Goal: Information Seeking & Learning: Learn about a topic

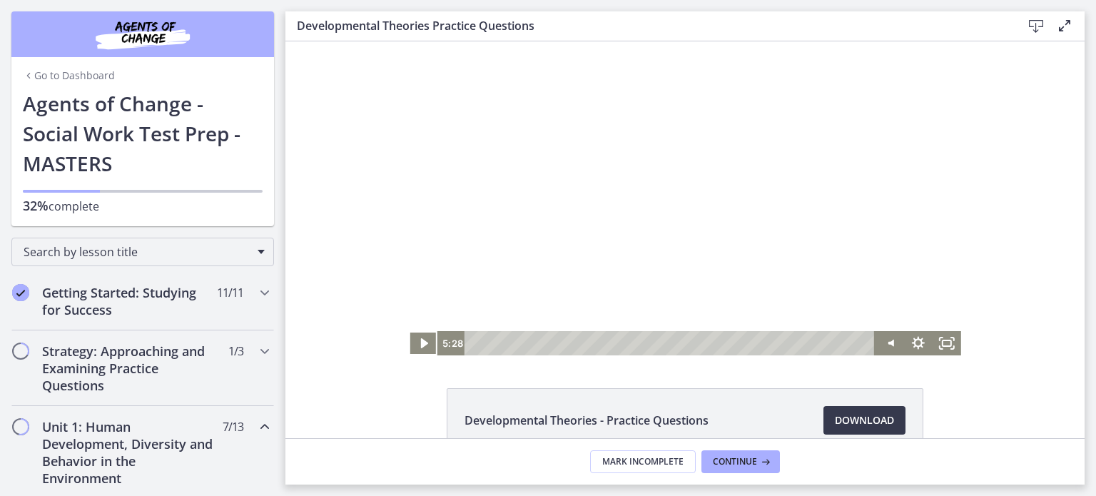
scroll to position [285, 0]
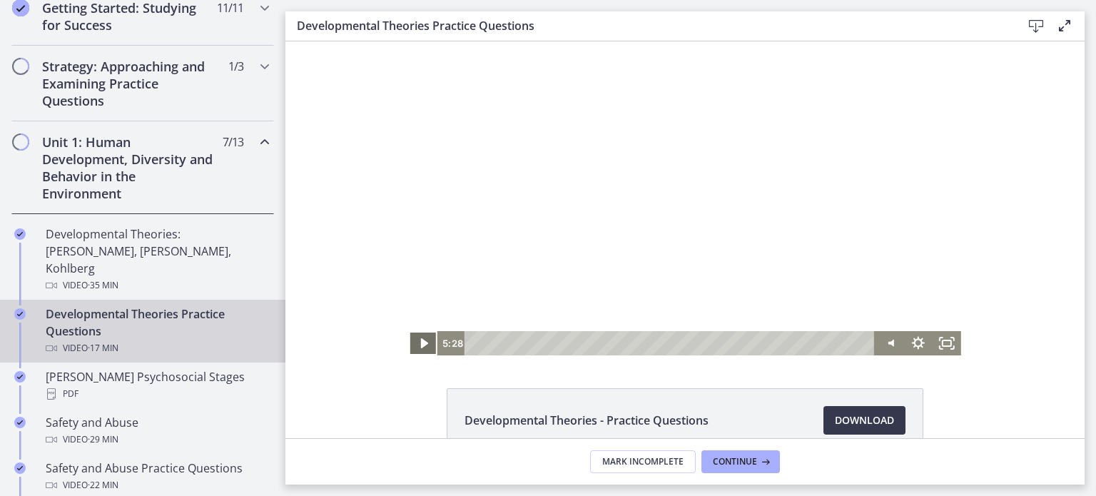
click at [411, 342] on icon "Play Video" at bounding box center [424, 343] width 29 height 24
click at [626, 344] on div "6:51" at bounding box center [671, 343] width 393 height 24
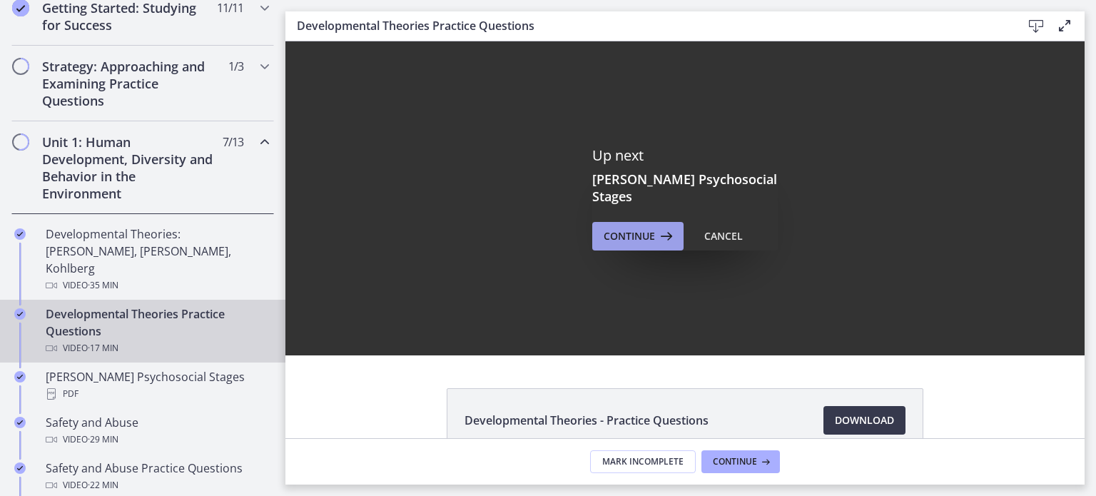
click at [642, 228] on span "Continue" at bounding box center [628, 236] width 51 height 17
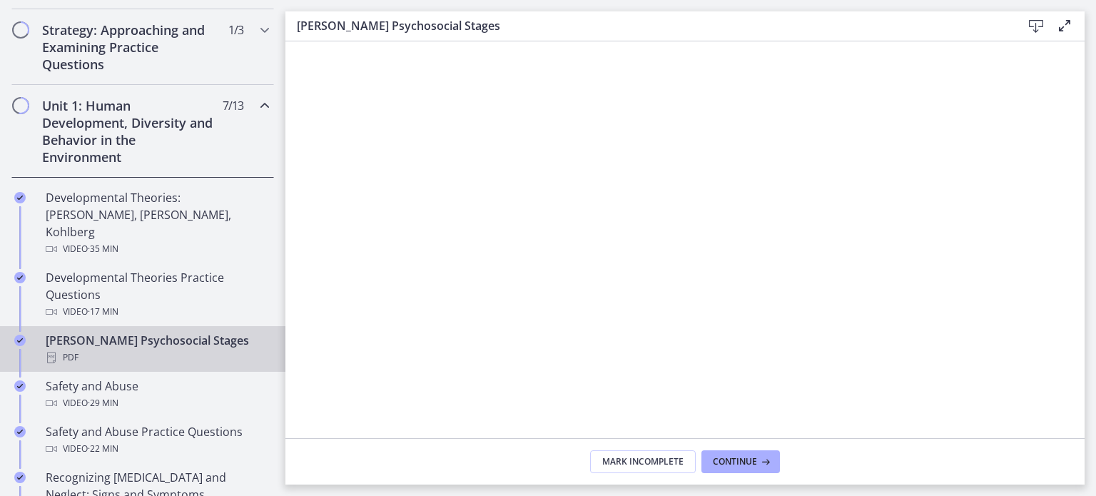
scroll to position [356, 0]
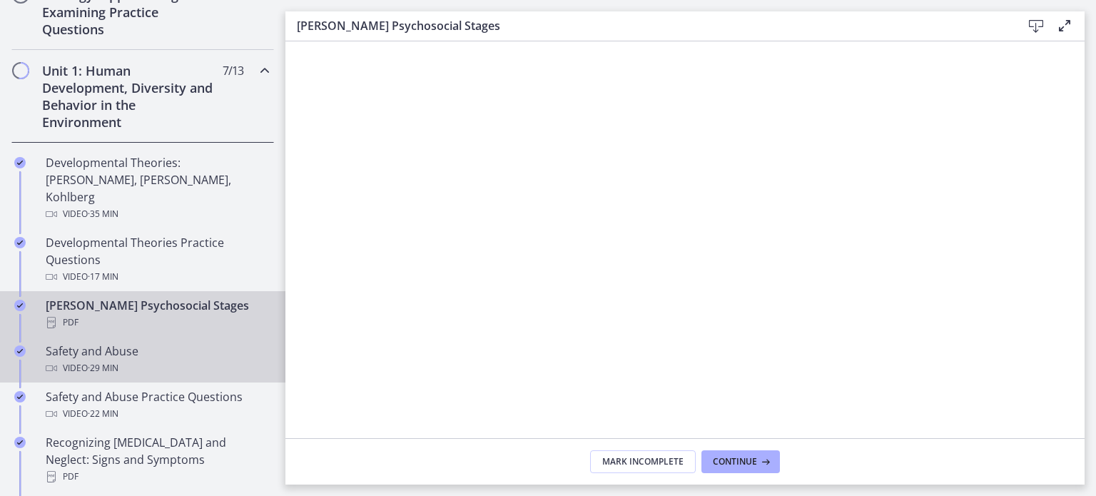
click at [112, 359] on span "· 29 min" at bounding box center [103, 367] width 31 height 17
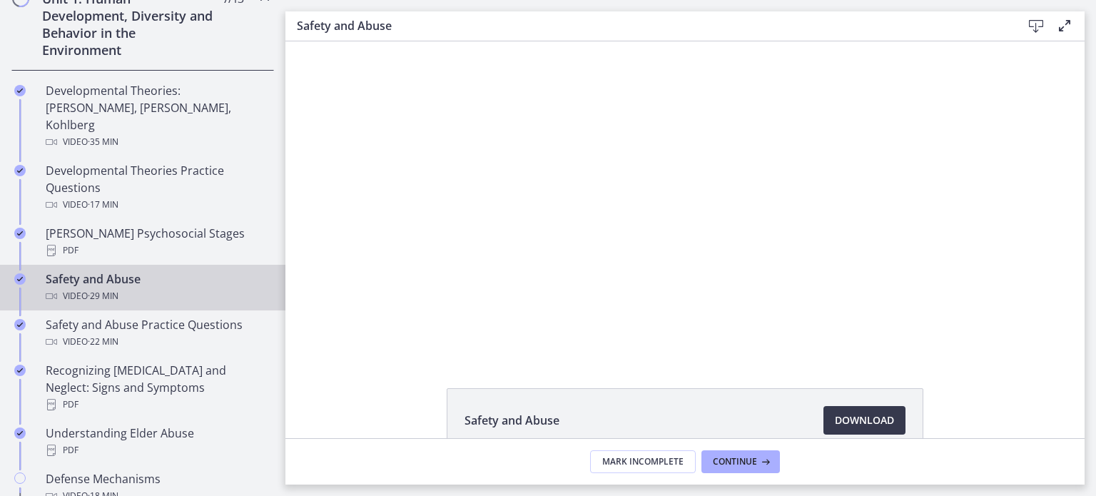
scroll to position [427, 0]
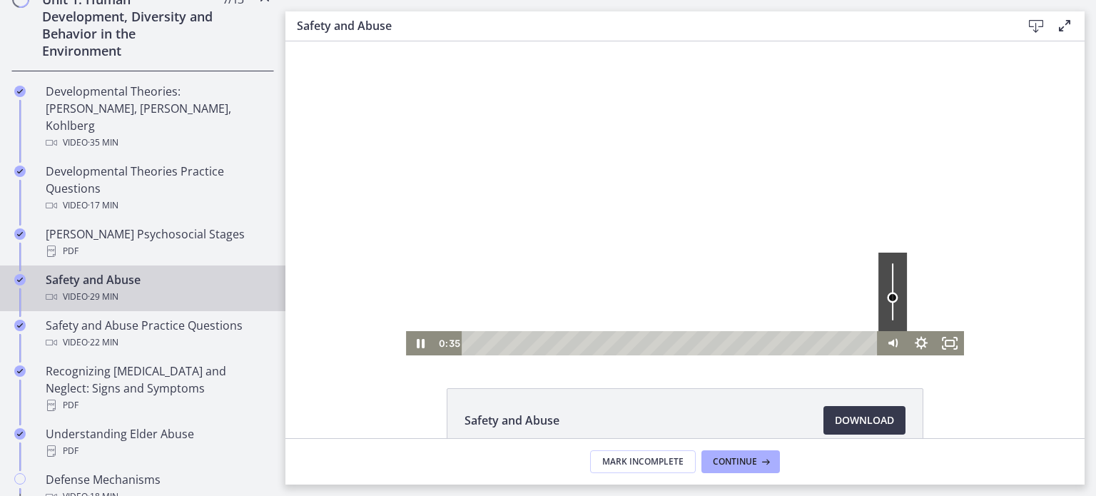
drag, startPoint x: 882, startPoint y: 309, endPoint x: 886, endPoint y: 297, distance: 12.2
click at [887, 297] on div "Volume" at bounding box center [892, 297] width 11 height 11
click at [916, 344] on icon "Show settings menu" at bounding box center [921, 343] width 29 height 24
click at [982, 388] on div "Safety and Abuse Download Opens in a new window" at bounding box center [684, 454] width 799 height 133
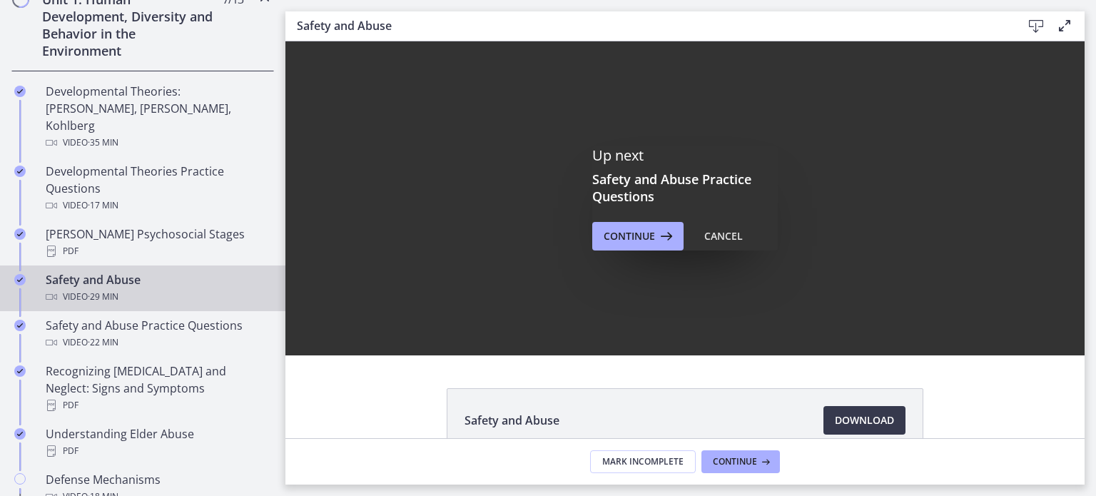
scroll to position [0, 0]
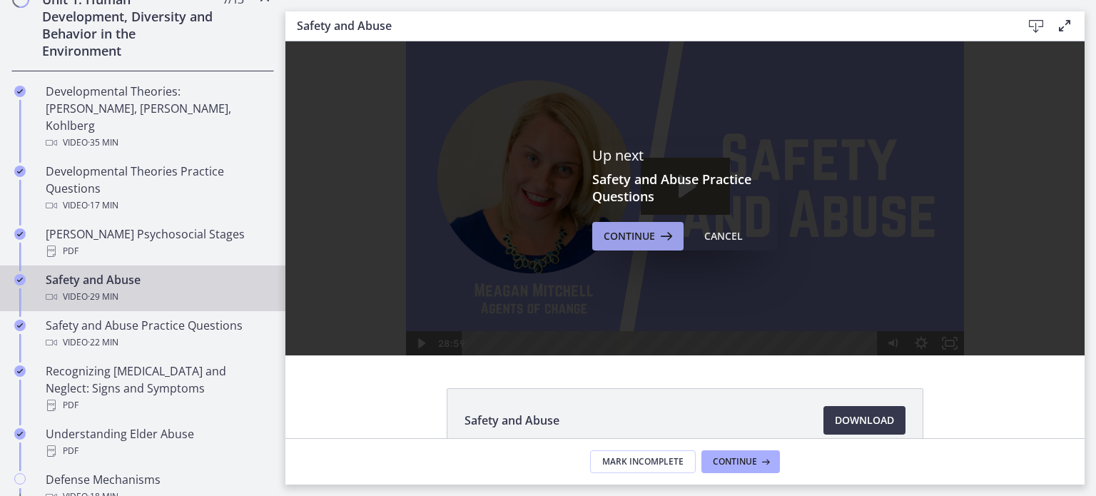
click at [638, 240] on span "Continue" at bounding box center [628, 236] width 51 height 17
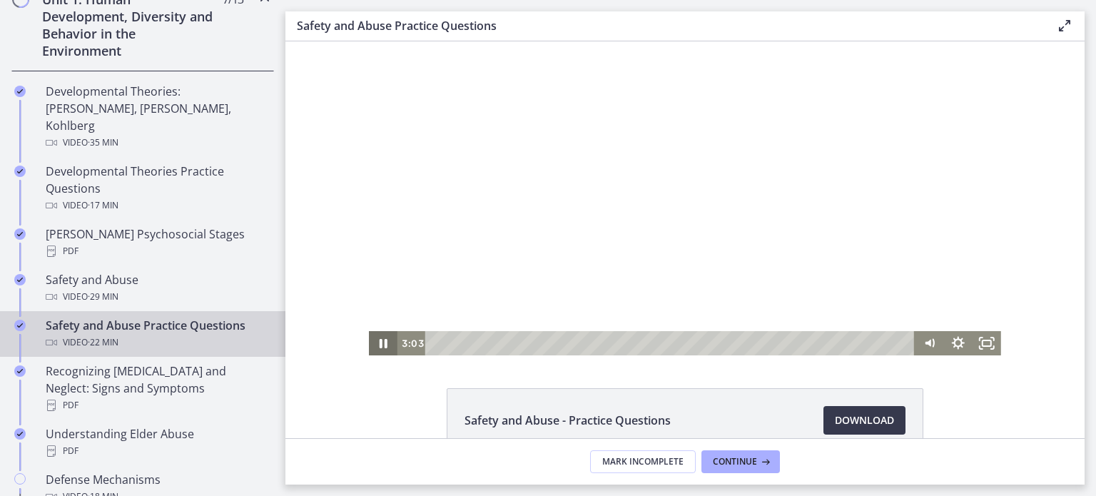
click at [378, 350] on icon "Pause" at bounding box center [383, 343] width 29 height 24
click at [380, 342] on icon "Pause" at bounding box center [383, 343] width 9 height 11
click at [379, 341] on icon "Pause" at bounding box center [383, 343] width 9 height 11
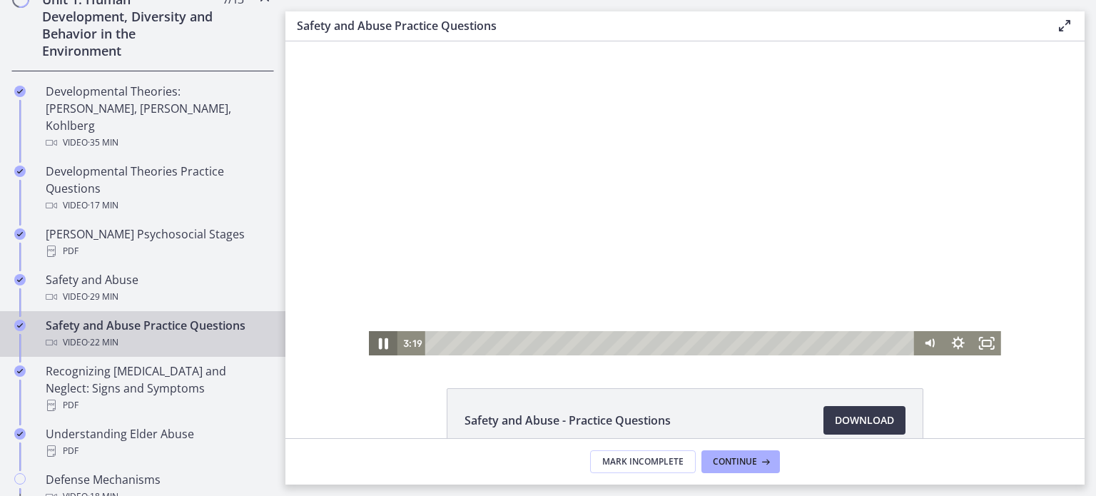
click at [379, 341] on icon "Pause" at bounding box center [383, 343] width 9 height 11
click at [379, 345] on icon "Pause" at bounding box center [383, 343] width 9 height 11
click at [380, 340] on icon "Play Video" at bounding box center [384, 343] width 9 height 12
click at [688, 233] on div at bounding box center [685, 198] width 632 height 314
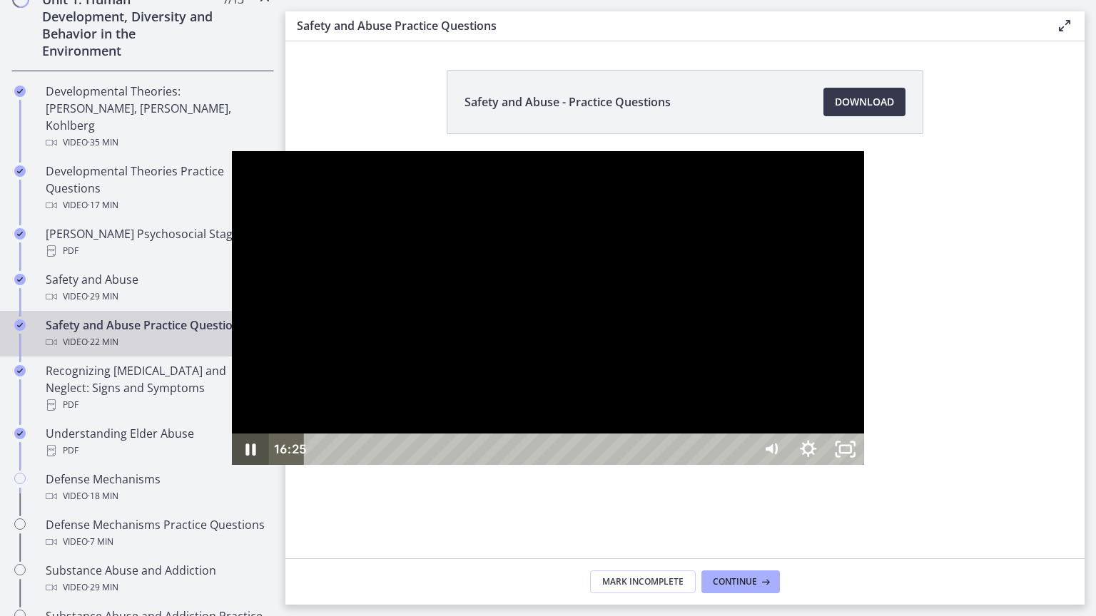
click at [232, 465] on icon "Pause" at bounding box center [250, 449] width 37 height 31
click at [232, 465] on div at bounding box center [548, 308] width 632 height 314
click at [772, 465] on div at bounding box center [548, 308] width 632 height 314
drag, startPoint x: 942, startPoint y: 600, endPoint x: 966, endPoint y: 603, distance: 23.8
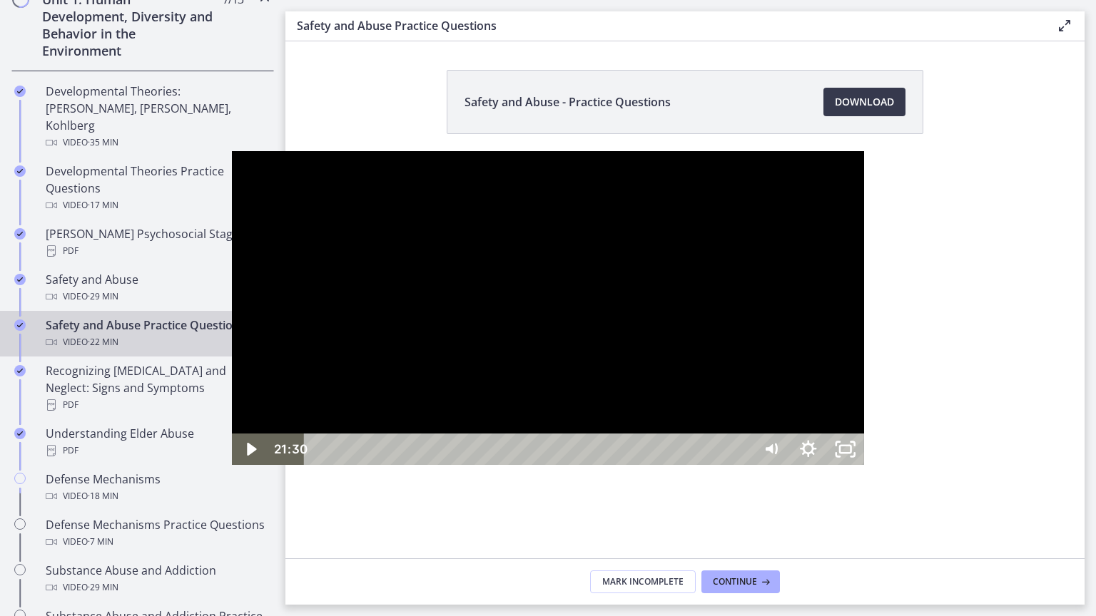
click at [608, 344] on div at bounding box center [548, 308] width 632 height 314
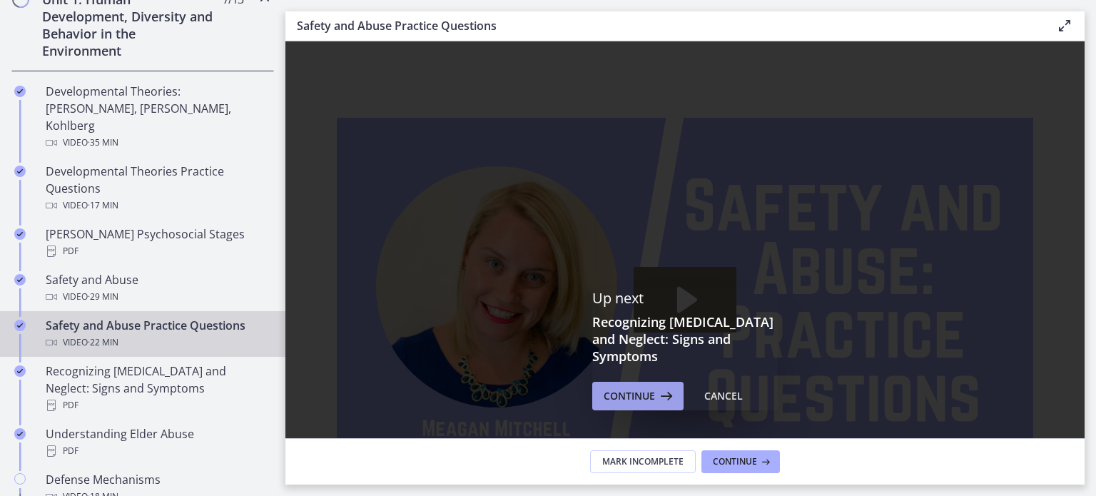
click at [642, 394] on span "Continue" at bounding box center [628, 395] width 51 height 17
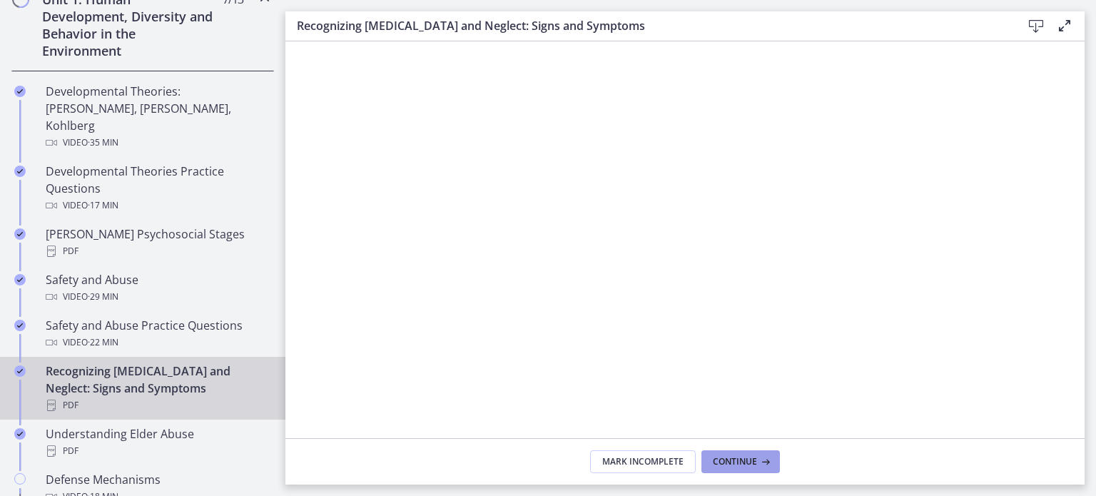
click at [722, 457] on span "Continue" at bounding box center [735, 461] width 44 height 11
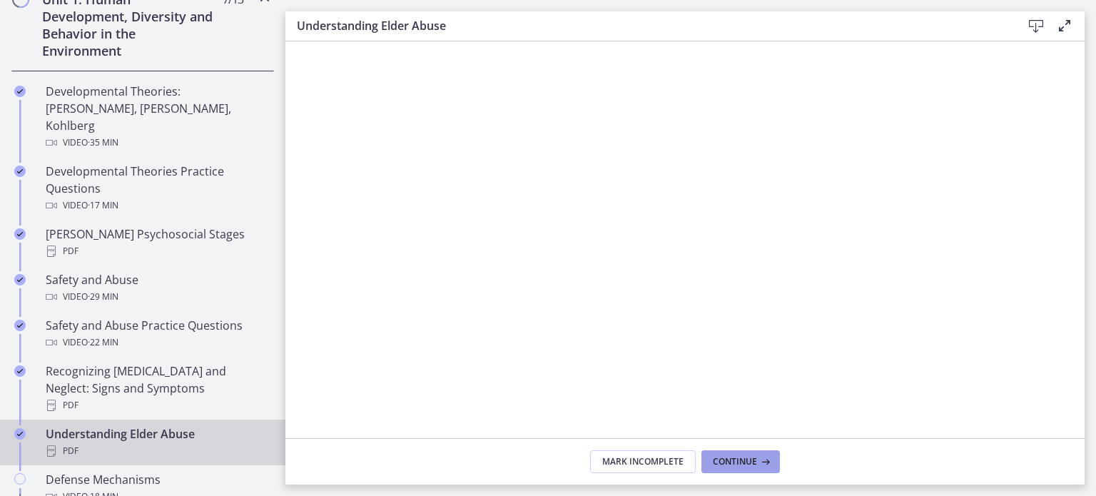
click at [728, 457] on span "Continue" at bounding box center [735, 461] width 44 height 11
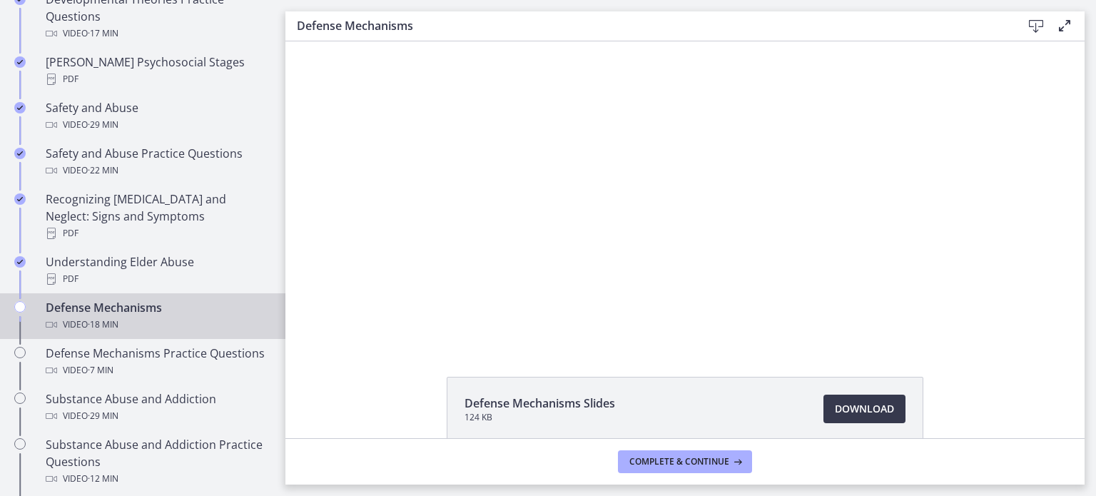
scroll to position [11, 0]
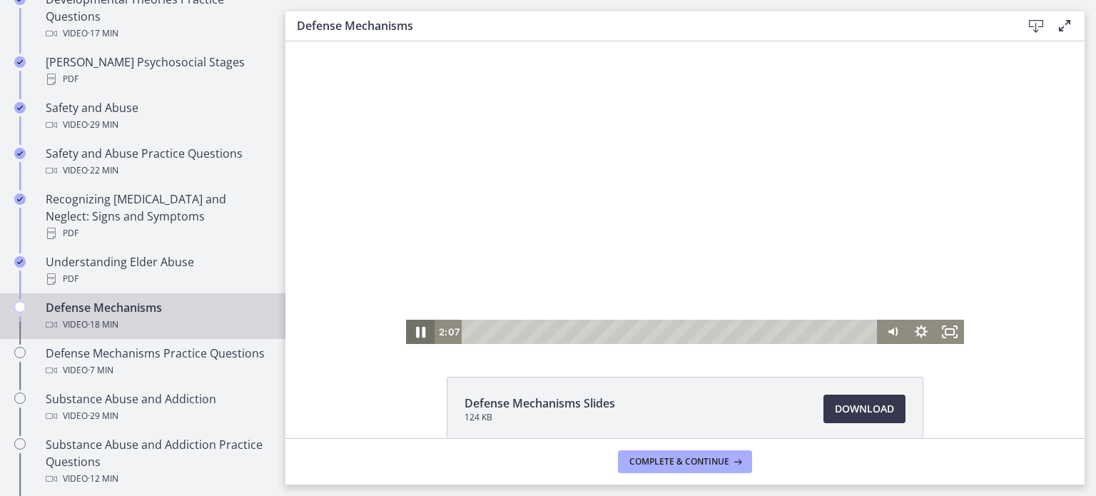
click at [415, 332] on icon "Pause" at bounding box center [420, 331] width 34 height 29
click at [417, 332] on icon "Play Video" at bounding box center [421, 332] width 9 height 12
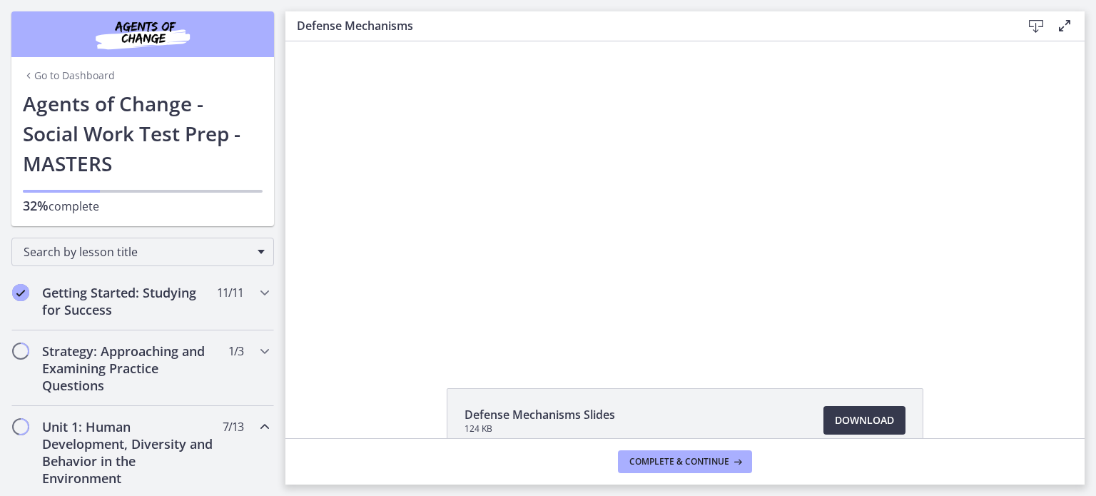
scroll to position [11, 0]
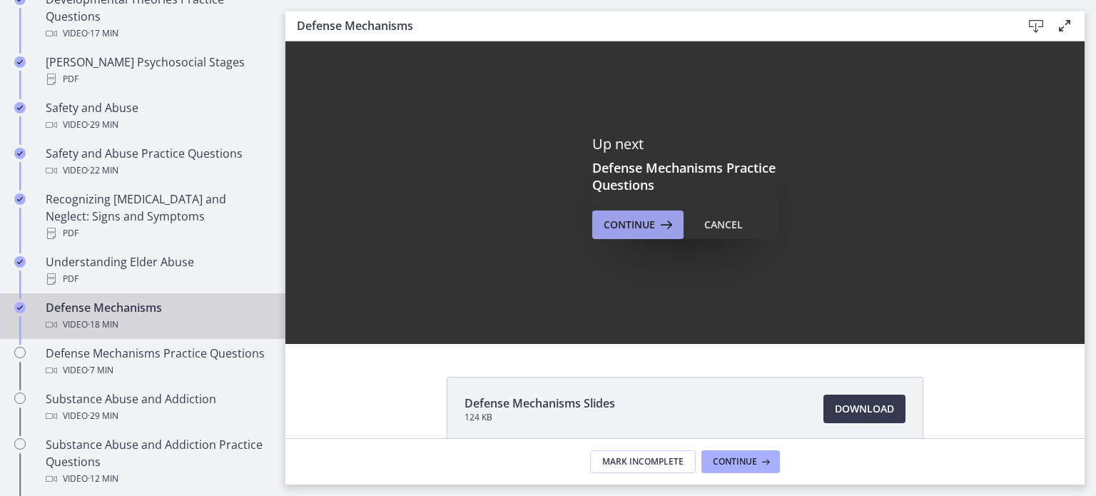
click at [633, 229] on span "Continue" at bounding box center [628, 224] width 51 height 17
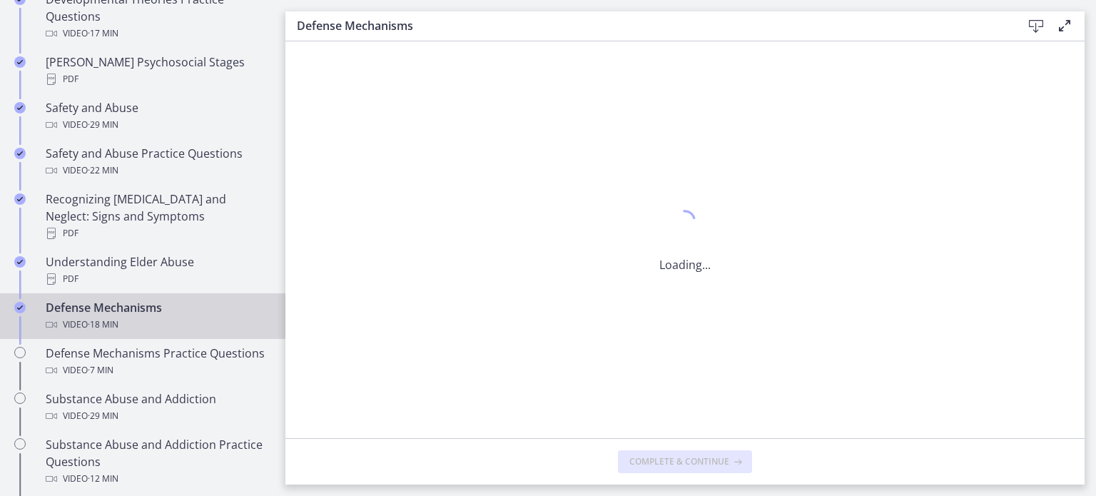
scroll to position [0, 0]
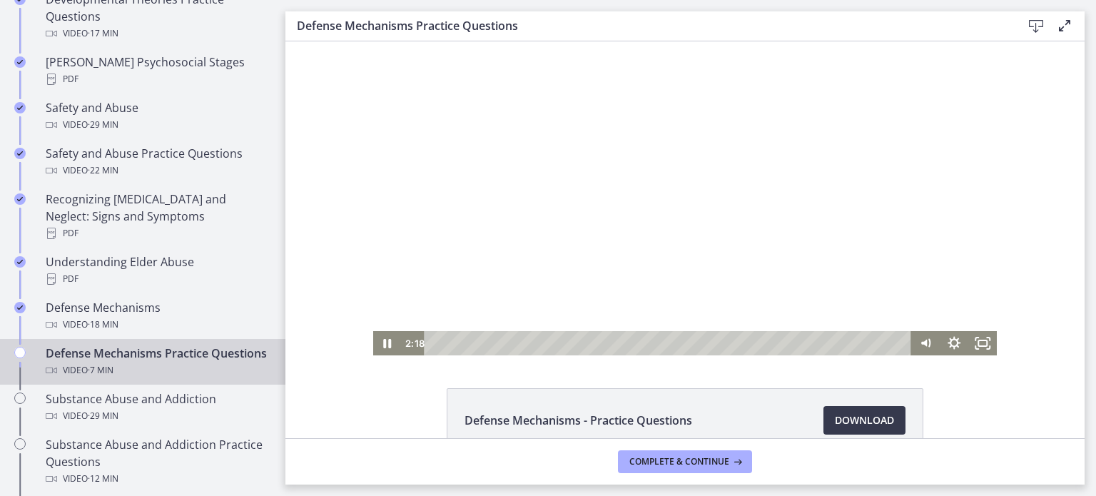
click at [585, 347] on div "Playbar" at bounding box center [668, 343] width 469 height 24
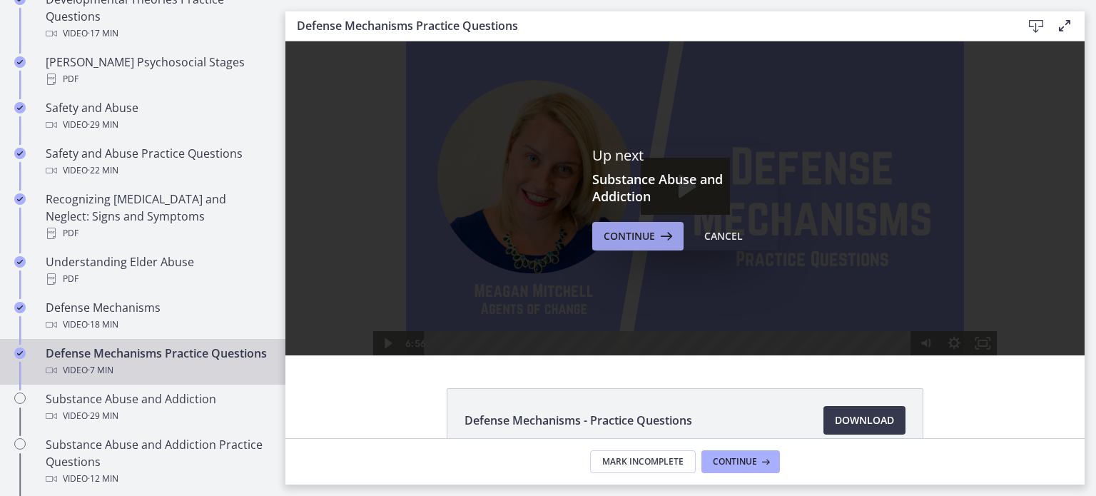
click at [627, 235] on span "Continue" at bounding box center [628, 236] width 51 height 17
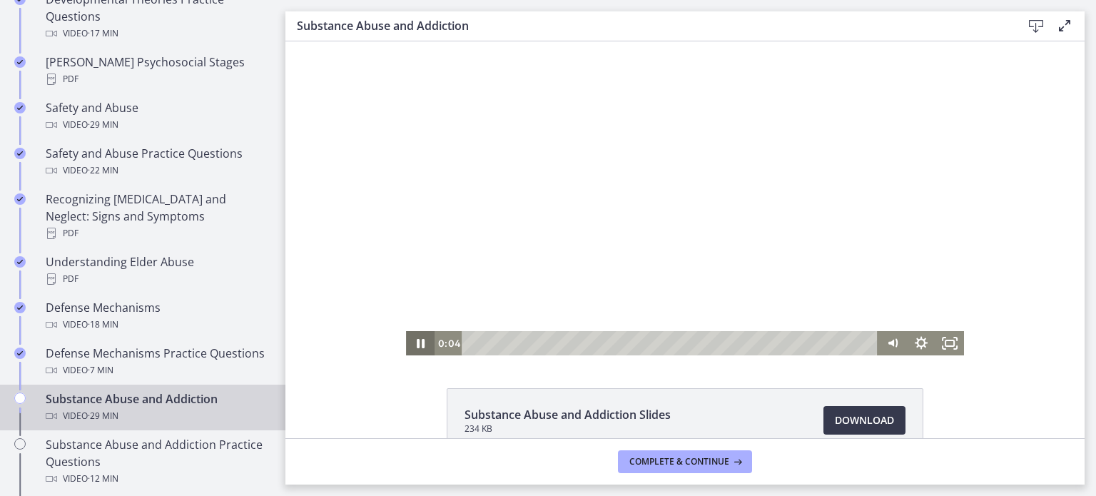
click at [414, 344] on icon "Pause" at bounding box center [420, 343] width 29 height 24
click at [417, 344] on icon "Pause" at bounding box center [421, 343] width 8 height 9
click at [417, 345] on icon "Pause" at bounding box center [421, 343] width 8 height 9
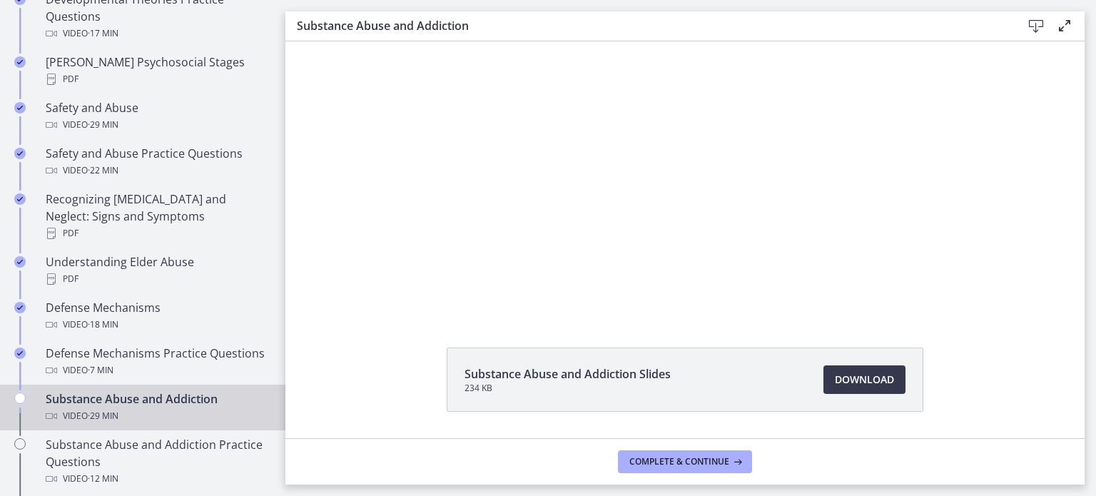
scroll to position [82, 0]
